Goal: Task Accomplishment & Management: Complete application form

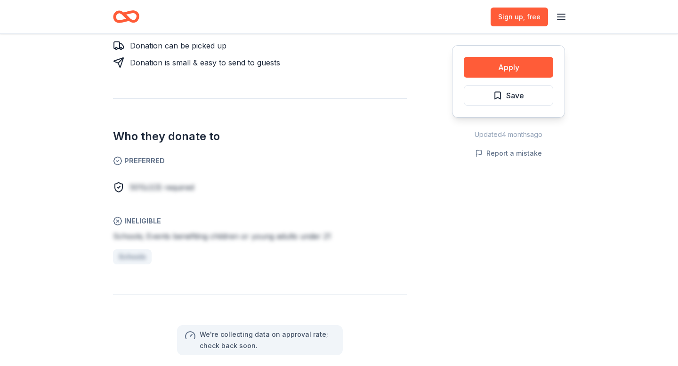
scroll to position [426, 0]
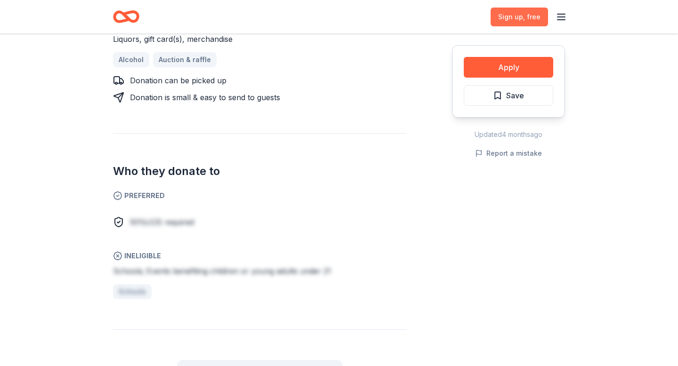
click at [530, 21] on span "Sign up , free" at bounding box center [519, 16] width 42 height 11
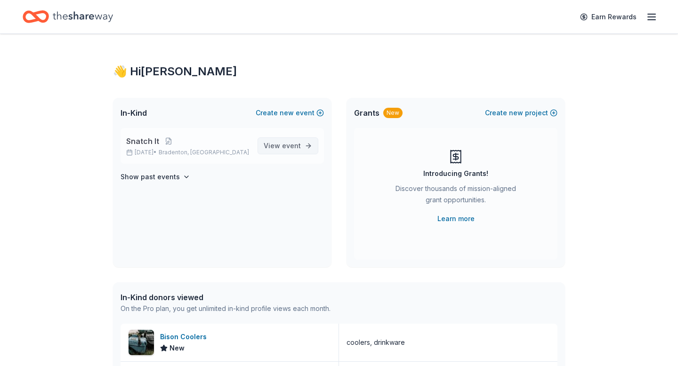
click at [299, 145] on span "event" at bounding box center [291, 146] width 19 height 8
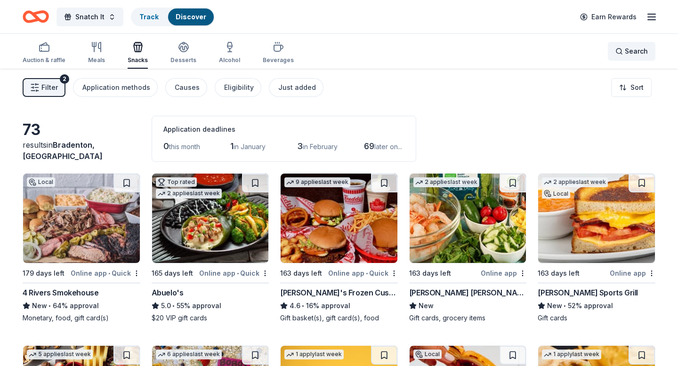
click at [624, 52] on div "Search" at bounding box center [631, 51] width 32 height 11
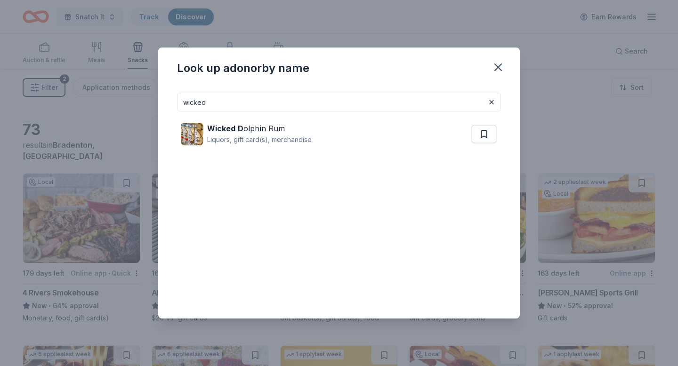
type input "wicked"
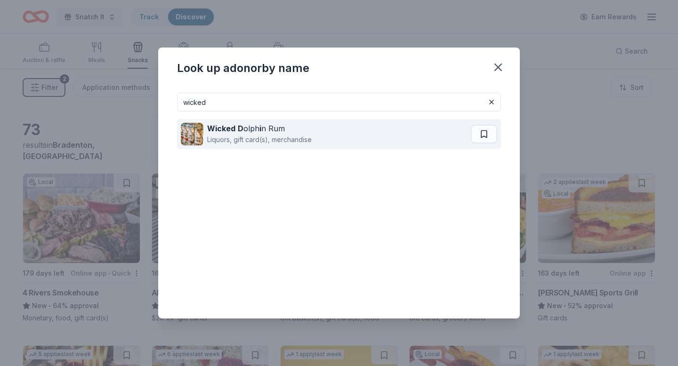
click at [206, 131] on div "Wicked D olph i n Rum Liquors, gift card(s), merchandise" at bounding box center [326, 134] width 290 height 30
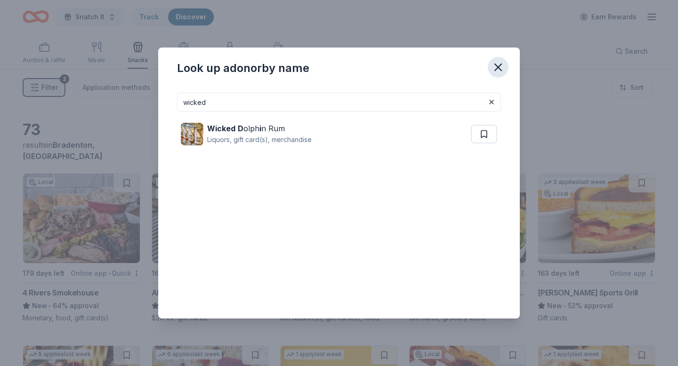
click at [498, 67] on icon "button" at bounding box center [498, 67] width 7 height 7
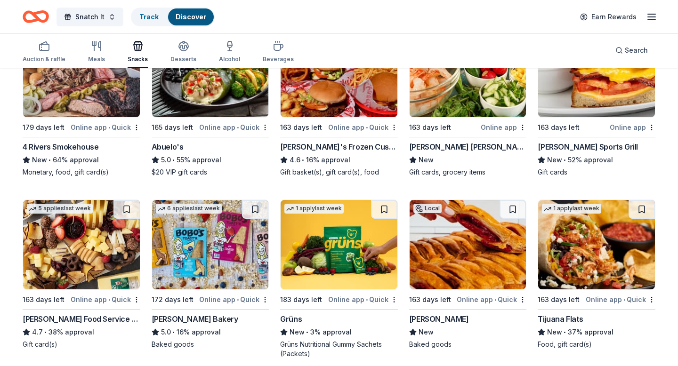
scroll to position [147, 0]
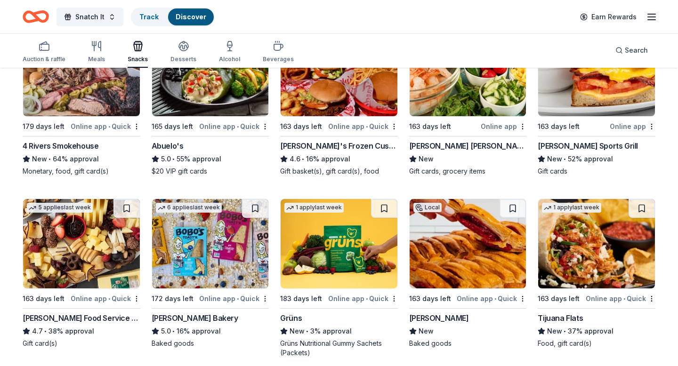
click at [499, 237] on img at bounding box center [467, 243] width 117 height 89
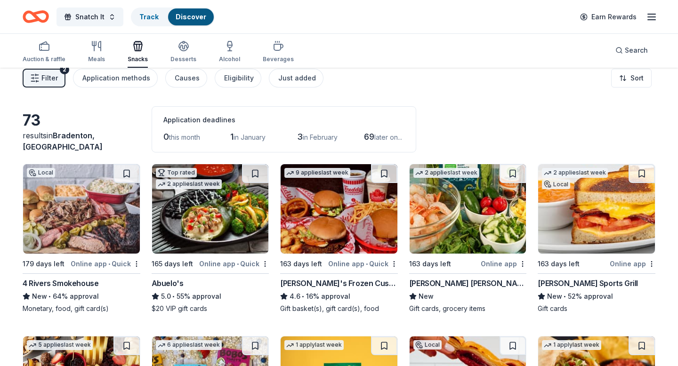
scroll to position [10, 0]
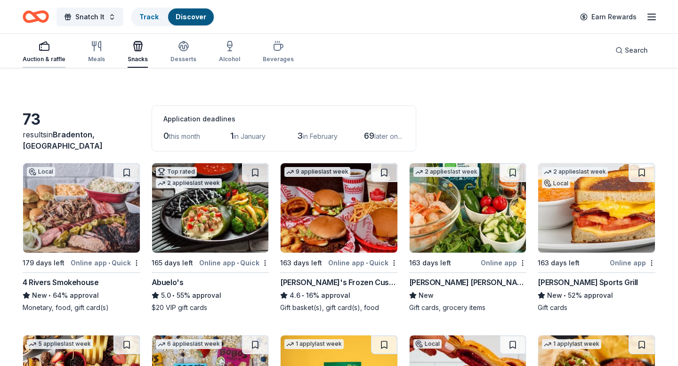
click at [44, 53] on div "Auction & raffle" at bounding box center [44, 51] width 43 height 23
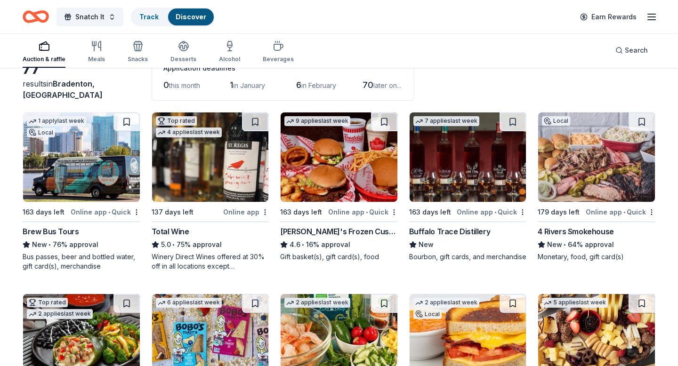
scroll to position [64, 0]
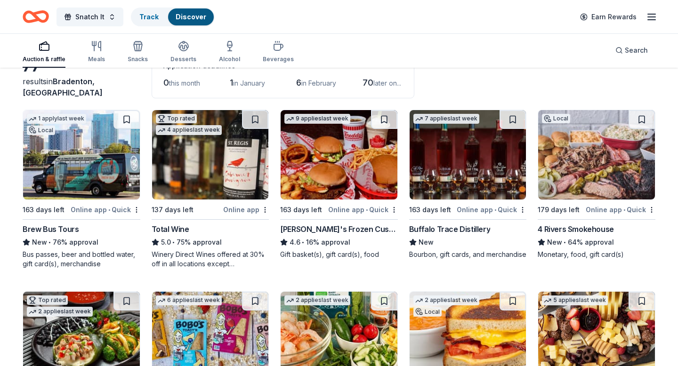
click at [458, 173] on img at bounding box center [467, 154] width 117 height 89
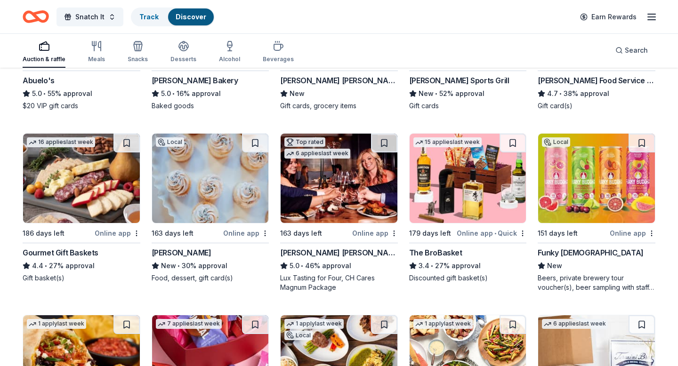
scroll to position [399, 0]
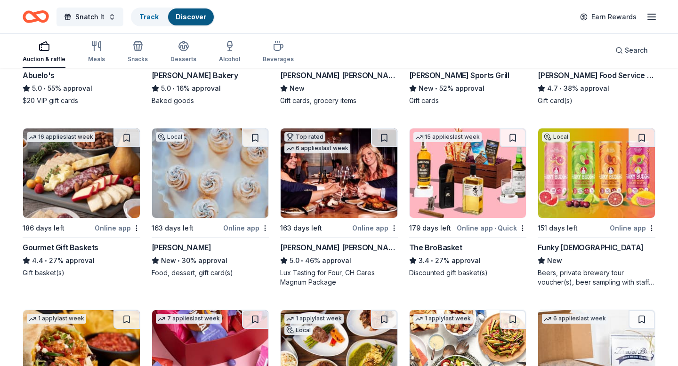
click at [221, 183] on img at bounding box center [210, 172] width 117 height 89
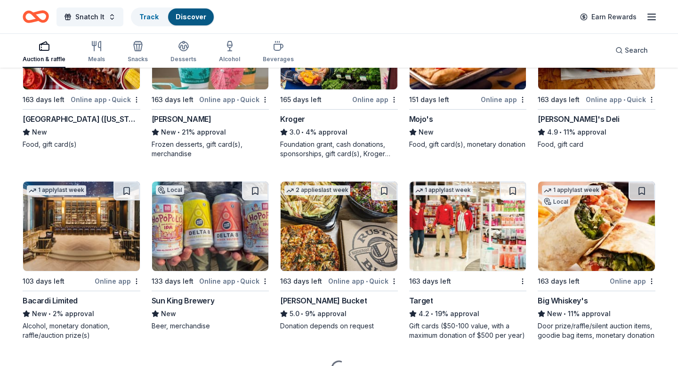
scroll to position [895, 0]
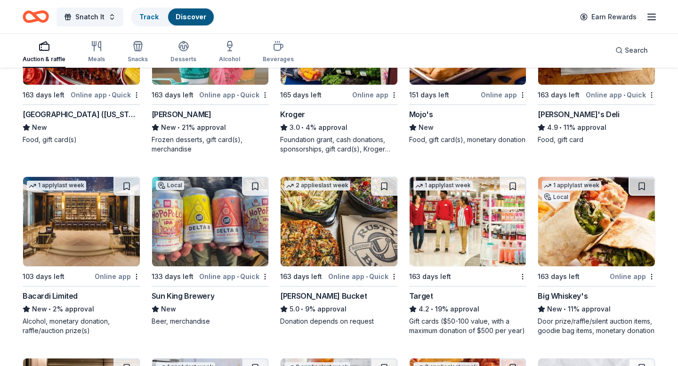
click at [179, 247] on img at bounding box center [210, 221] width 117 height 89
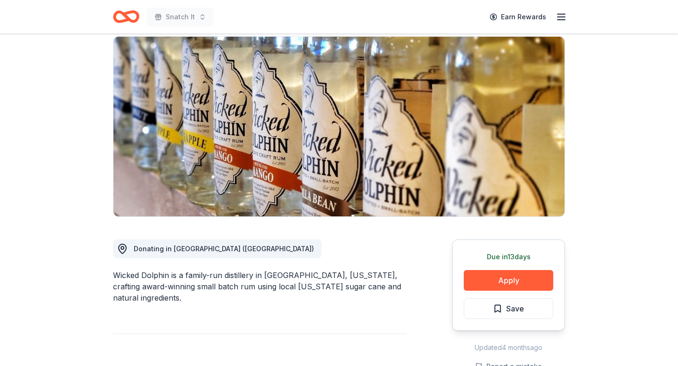
scroll to position [40, 0]
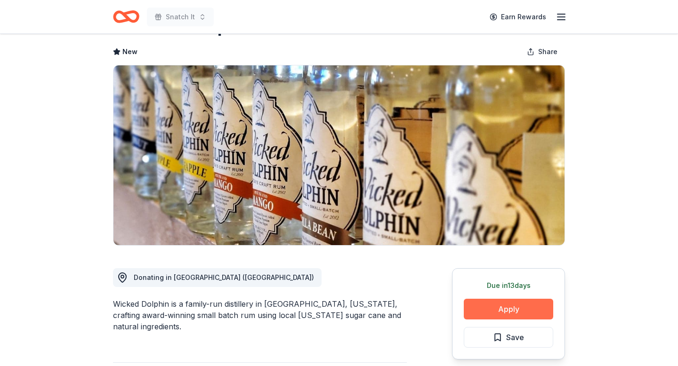
click at [516, 318] on button "Apply" at bounding box center [507, 309] width 89 height 21
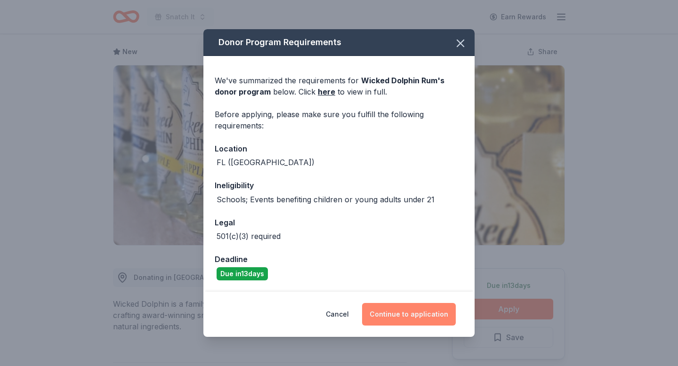
click at [401, 312] on button "Continue to application" at bounding box center [409, 314] width 94 height 23
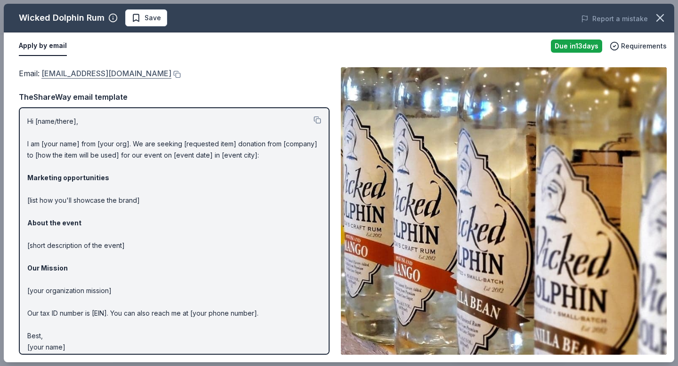
click at [67, 73] on link "info@wickeddolphin.com" at bounding box center [106, 73] width 130 height 12
drag, startPoint x: 133, startPoint y: 72, endPoint x: 45, endPoint y: 73, distance: 88.5
click at [45, 73] on div "Email : info@wickeddolphin.com" at bounding box center [174, 73] width 311 height 12
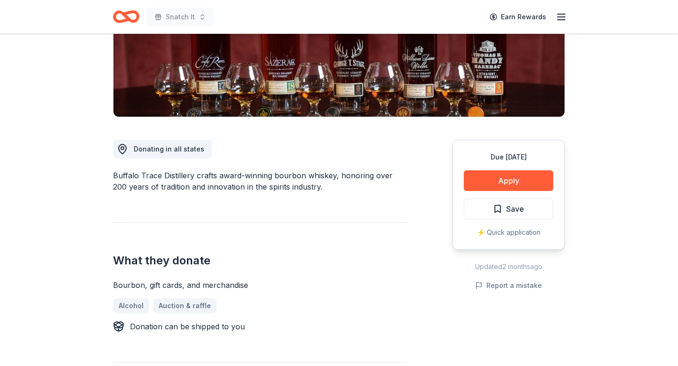
scroll to position [168, 0]
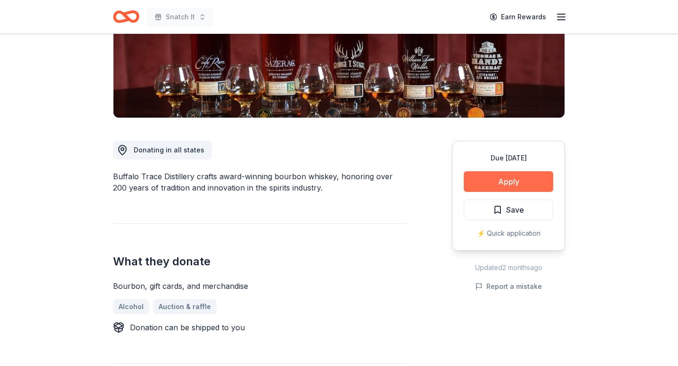
click at [506, 179] on button "Apply" at bounding box center [507, 181] width 89 height 21
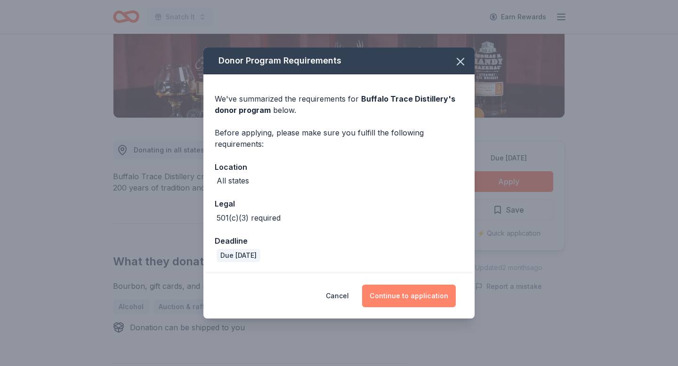
click at [407, 297] on button "Continue to application" at bounding box center [409, 296] width 94 height 23
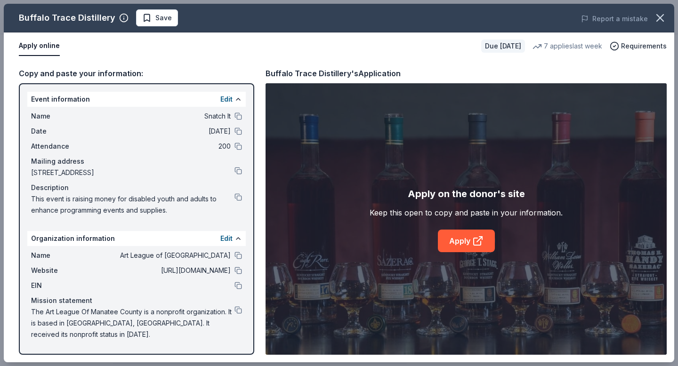
drag, startPoint x: 31, startPoint y: 114, endPoint x: 187, endPoint y: 200, distance: 178.6
click at [189, 202] on div "Name Snatch It Date [DATE] Attendance 200 Mailing address [STREET_ADDRESS] Desc…" at bounding box center [136, 163] width 218 height 113
click at [30, 107] on div "Name Snatch It Date [DATE] Attendance 200 Mailing address [STREET_ADDRESS] Desc…" at bounding box center [136, 163] width 218 height 113
drag, startPoint x: 30, startPoint y: 107, endPoint x: 68, endPoint y: 114, distance: 38.8
click at [69, 115] on div "Name Snatch It Date [DATE] Attendance 200 Mailing address [STREET_ADDRESS] Desc…" at bounding box center [136, 163] width 218 height 113
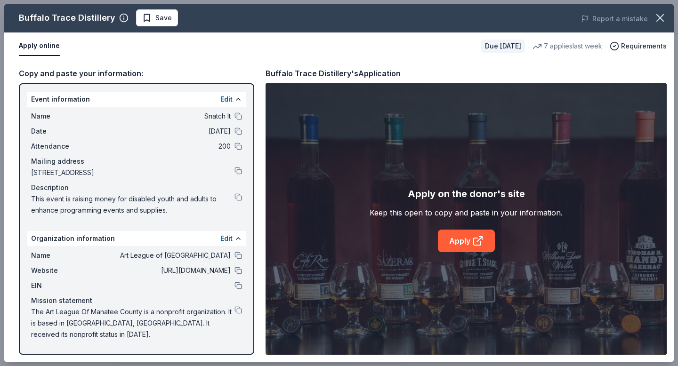
drag, startPoint x: 231, startPoint y: 324, endPoint x: 106, endPoint y: 321, distance: 124.7
click at [106, 317] on span "The Art League Of Manatee County is a nonprofit organization. It is based in [G…" at bounding box center [132, 323] width 203 height 34
click at [239, 310] on button at bounding box center [238, 310] width 8 height 8
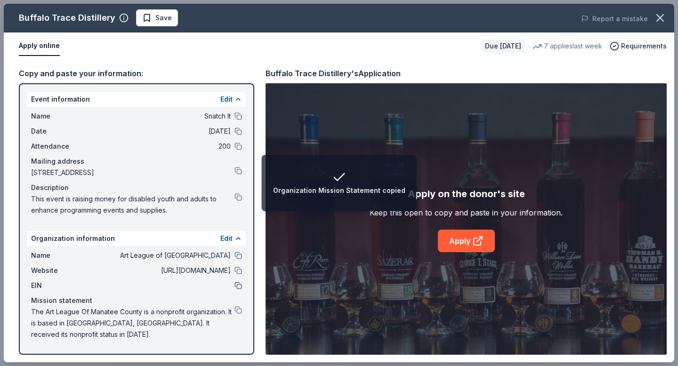
click at [239, 288] on button at bounding box center [238, 286] width 8 height 8
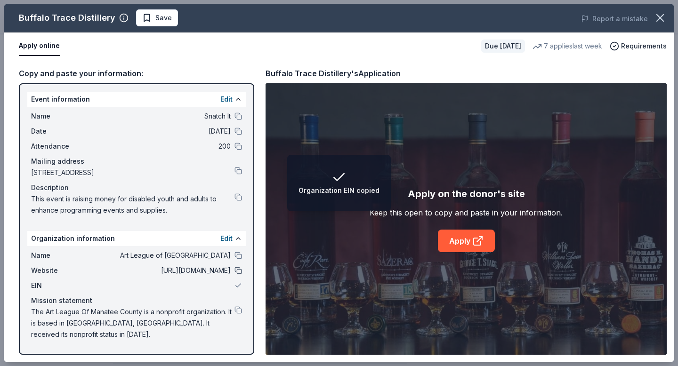
click at [240, 269] on button at bounding box center [238, 271] width 8 height 8
click at [239, 255] on button at bounding box center [238, 256] width 8 height 8
click at [237, 195] on button at bounding box center [238, 197] width 8 height 8
click at [237, 163] on div "Mailing address" at bounding box center [136, 161] width 211 height 11
click at [237, 166] on div "Mailing address" at bounding box center [136, 161] width 211 height 11
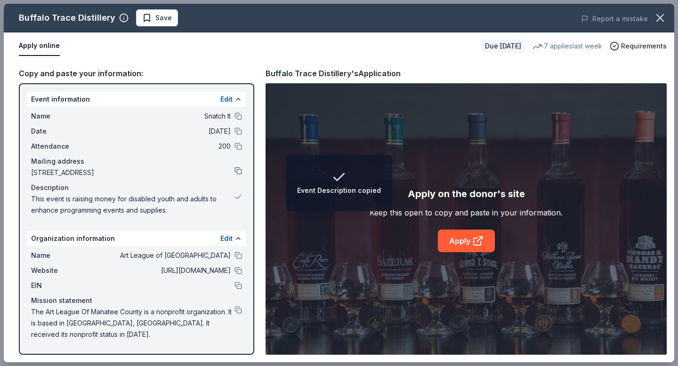
click at [237, 171] on button at bounding box center [238, 171] width 8 height 8
click at [237, 143] on button at bounding box center [238, 147] width 8 height 8
click at [237, 133] on button at bounding box center [238, 132] width 8 height 8
click at [239, 116] on button at bounding box center [238, 116] width 8 height 8
click at [240, 99] on button at bounding box center [238, 100] width 8 height 8
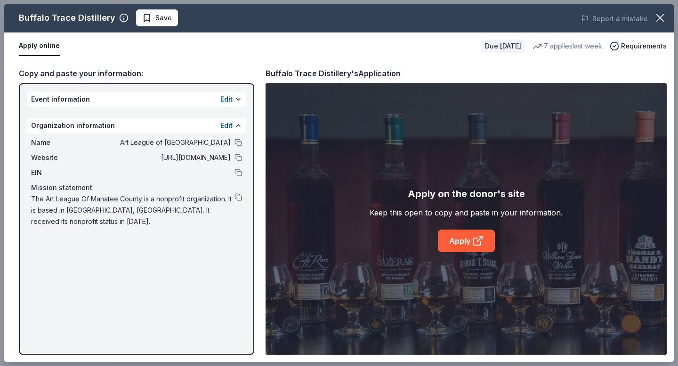
click at [237, 198] on button at bounding box center [238, 197] width 8 height 8
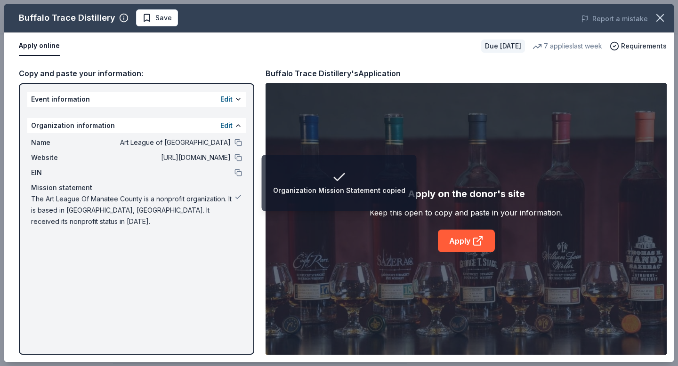
click at [238, 177] on div "EIN" at bounding box center [136, 172] width 211 height 11
click at [238, 171] on button at bounding box center [238, 173] width 8 height 8
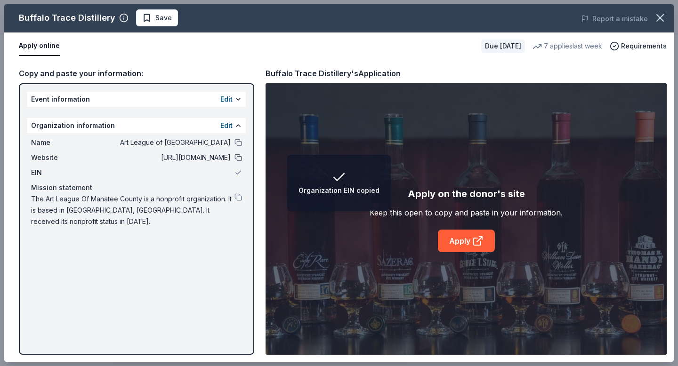
click at [240, 156] on button at bounding box center [238, 158] width 8 height 8
click at [237, 144] on button at bounding box center [238, 143] width 8 height 8
click at [239, 101] on button at bounding box center [238, 100] width 8 height 8
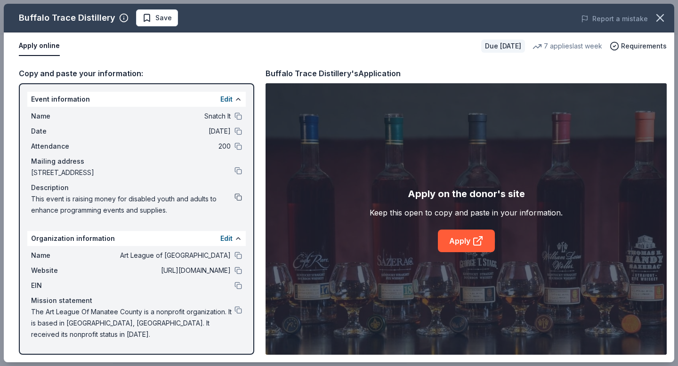
click at [237, 196] on button at bounding box center [238, 197] width 8 height 8
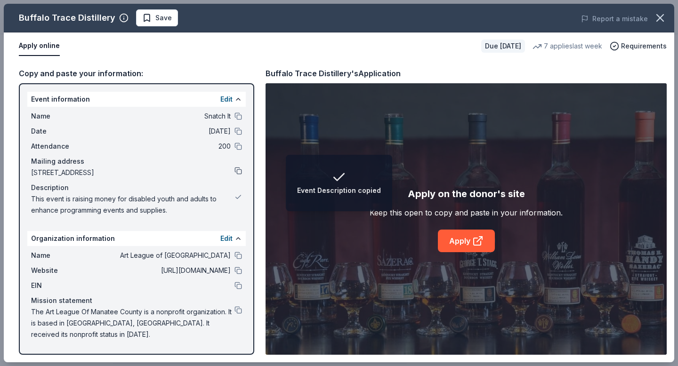
click at [238, 174] on button at bounding box center [238, 171] width 8 height 8
click at [239, 146] on button at bounding box center [238, 147] width 8 height 8
click at [238, 130] on button at bounding box center [238, 132] width 8 height 8
click at [238, 114] on button at bounding box center [238, 116] width 8 height 8
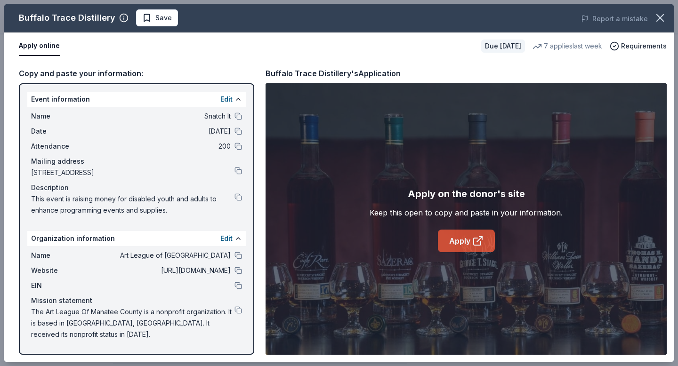
click at [462, 250] on link "Apply" at bounding box center [466, 241] width 57 height 23
click at [237, 117] on button at bounding box center [238, 116] width 8 height 8
click at [486, 245] on link "Apply" at bounding box center [466, 241] width 57 height 23
click at [239, 285] on button at bounding box center [238, 286] width 8 height 8
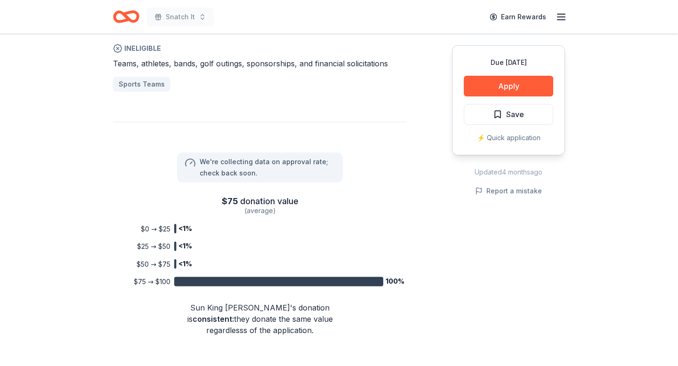
scroll to position [696, 0]
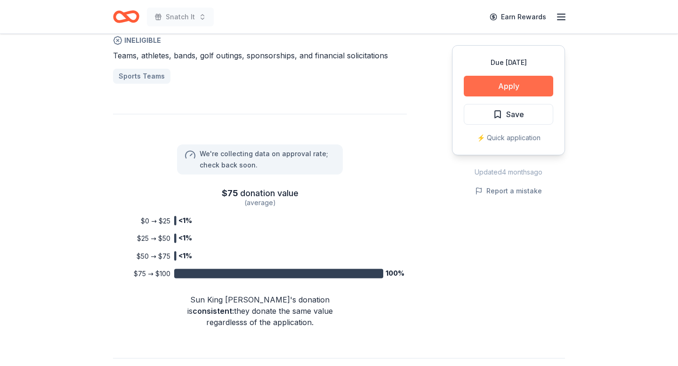
click at [509, 86] on button "Apply" at bounding box center [507, 86] width 89 height 21
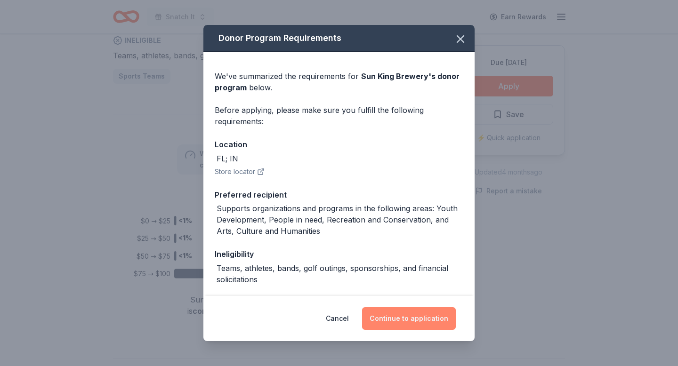
click at [393, 316] on button "Continue to application" at bounding box center [409, 318] width 94 height 23
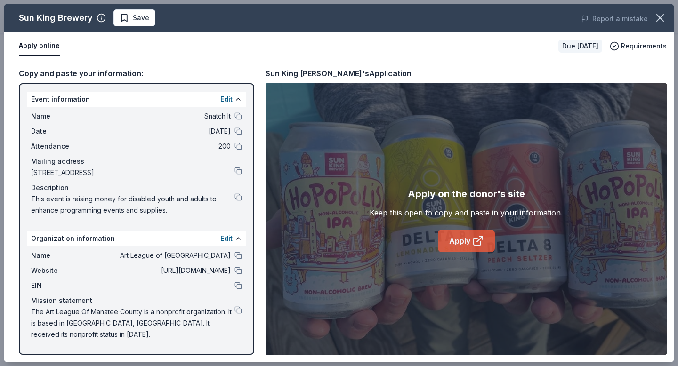
click at [464, 242] on link "Apply" at bounding box center [466, 241] width 57 height 23
click at [239, 118] on button at bounding box center [238, 116] width 8 height 8
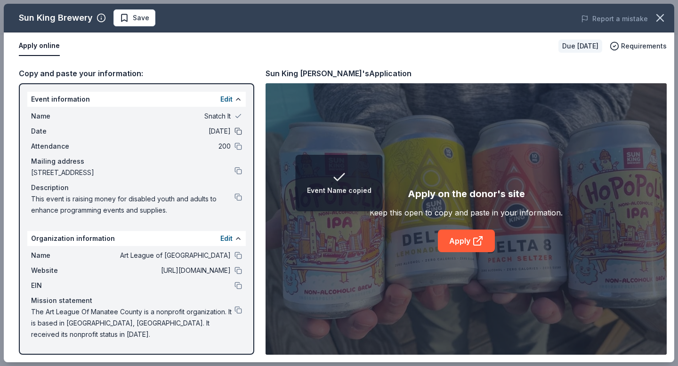
click at [239, 131] on button at bounding box center [238, 132] width 8 height 8
click at [241, 148] on button at bounding box center [238, 147] width 8 height 8
click at [241, 171] on button at bounding box center [238, 171] width 8 height 8
click at [239, 197] on button at bounding box center [238, 197] width 8 height 8
click at [237, 258] on button at bounding box center [238, 256] width 8 height 8
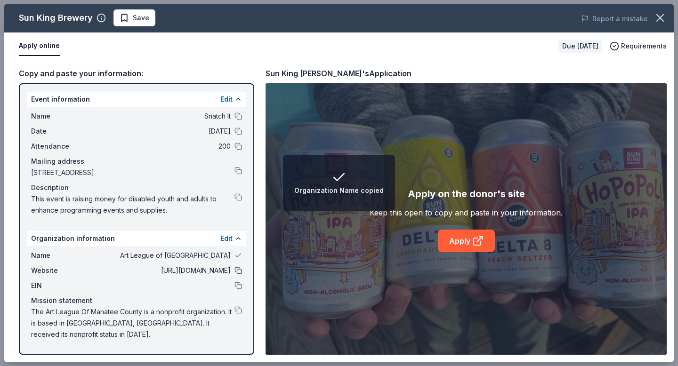
click at [239, 272] on button at bounding box center [238, 271] width 8 height 8
click at [239, 287] on button at bounding box center [238, 286] width 8 height 8
click at [241, 309] on button at bounding box center [238, 310] width 8 height 8
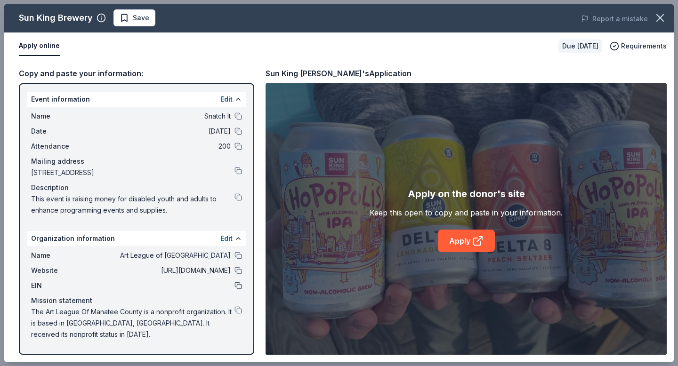
click at [239, 286] on button at bounding box center [238, 286] width 8 height 8
click at [237, 287] on button at bounding box center [238, 286] width 8 height 8
click at [237, 169] on button at bounding box center [238, 171] width 8 height 8
click at [237, 270] on button at bounding box center [238, 271] width 8 height 8
